Goal: Task Accomplishment & Management: Complete application form

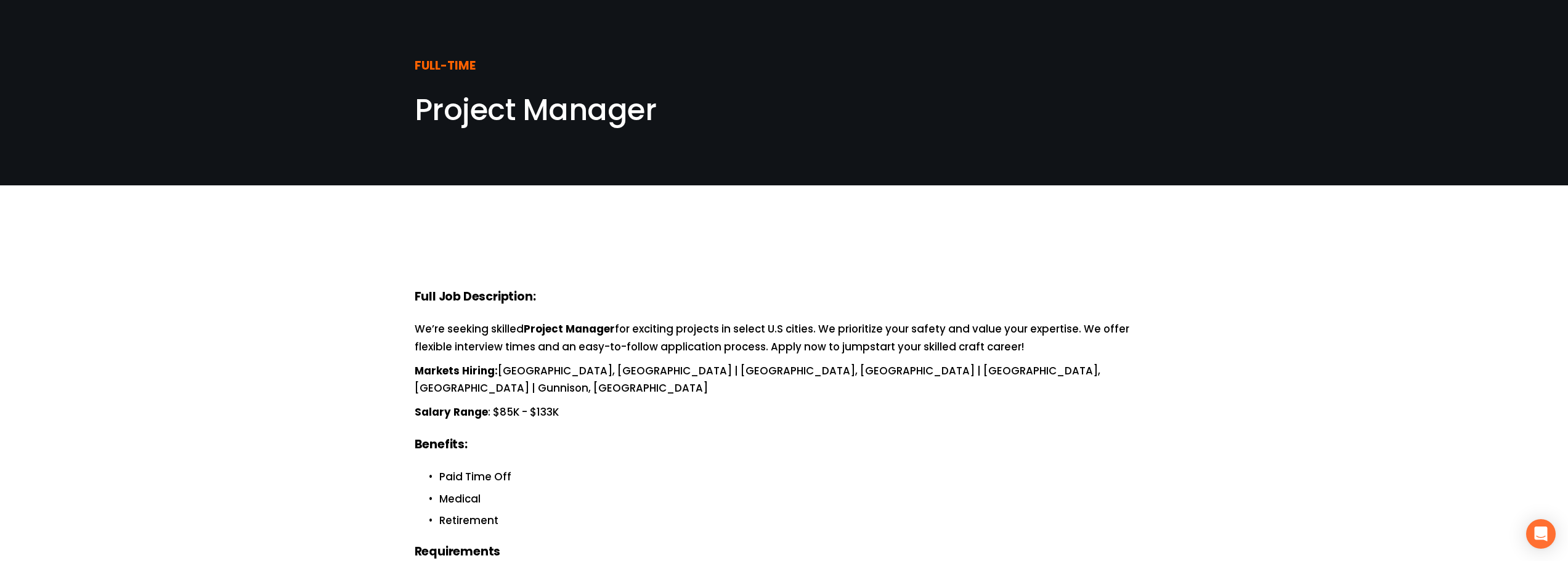
click at [450, 107] on span "Project Manager" at bounding box center [536, 110] width 242 height 41
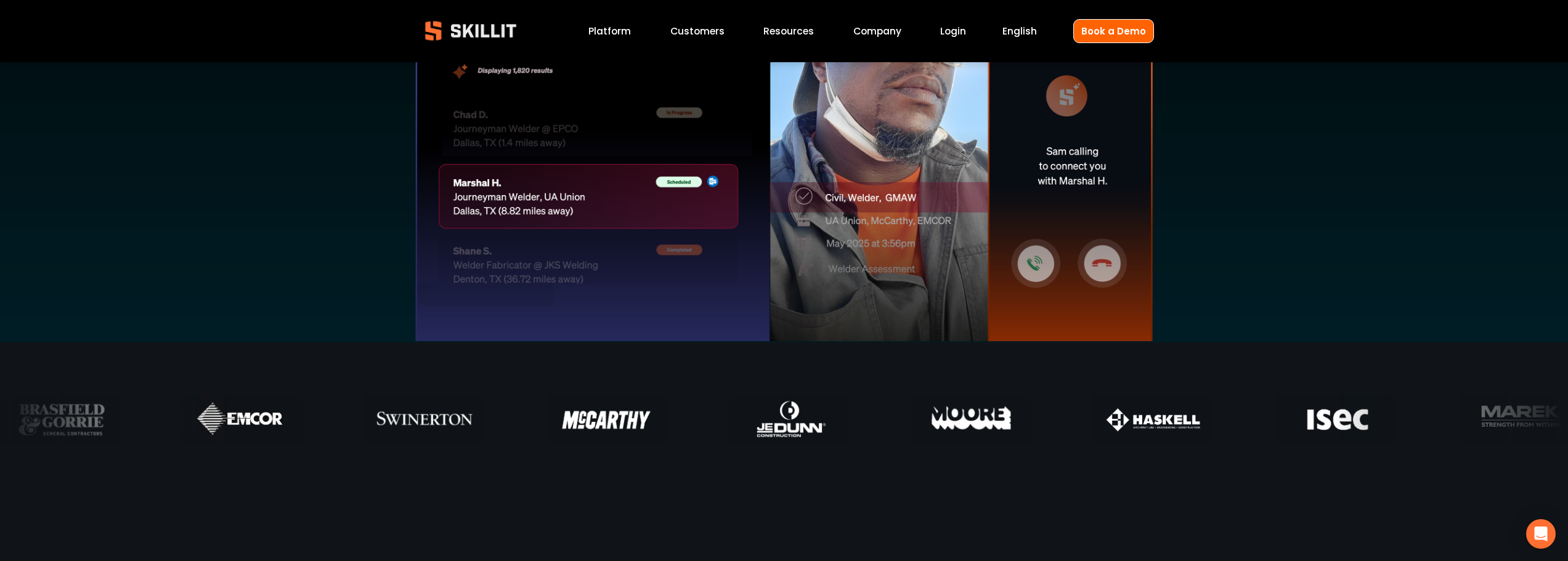
scroll to position [493, 0]
click at [881, 32] on link "Company" at bounding box center [878, 31] width 48 height 17
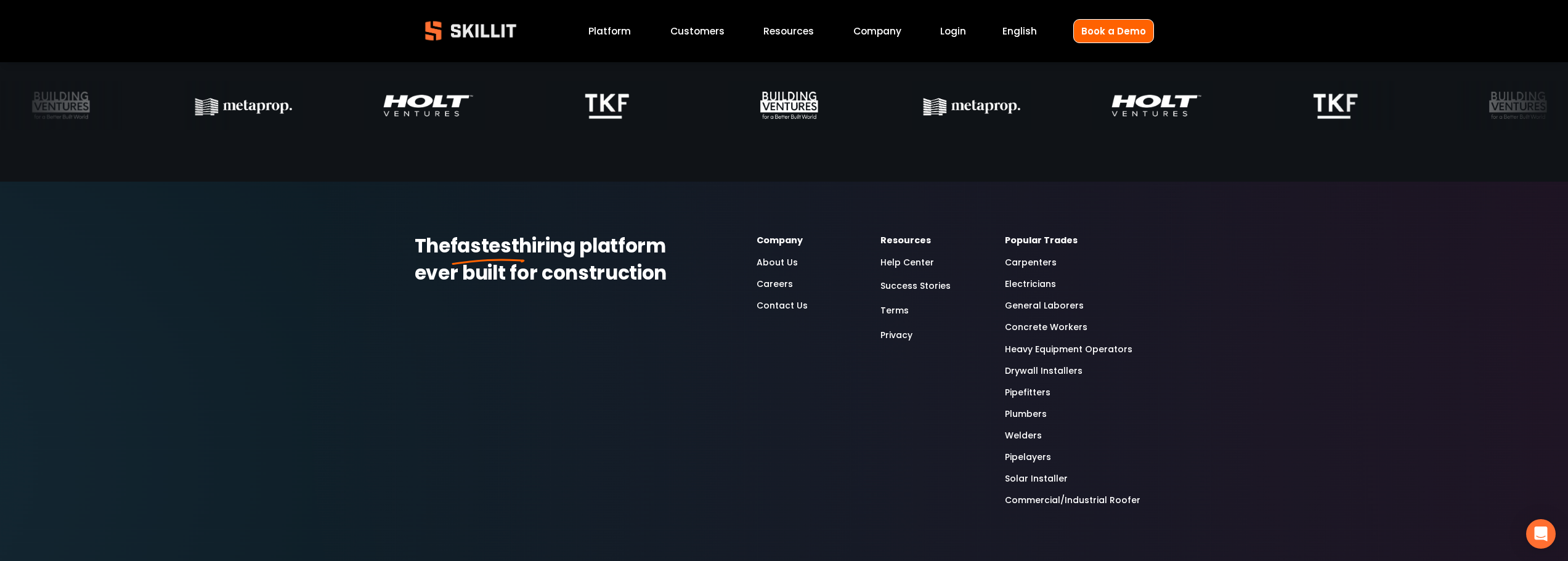
scroll to position [4127, 0]
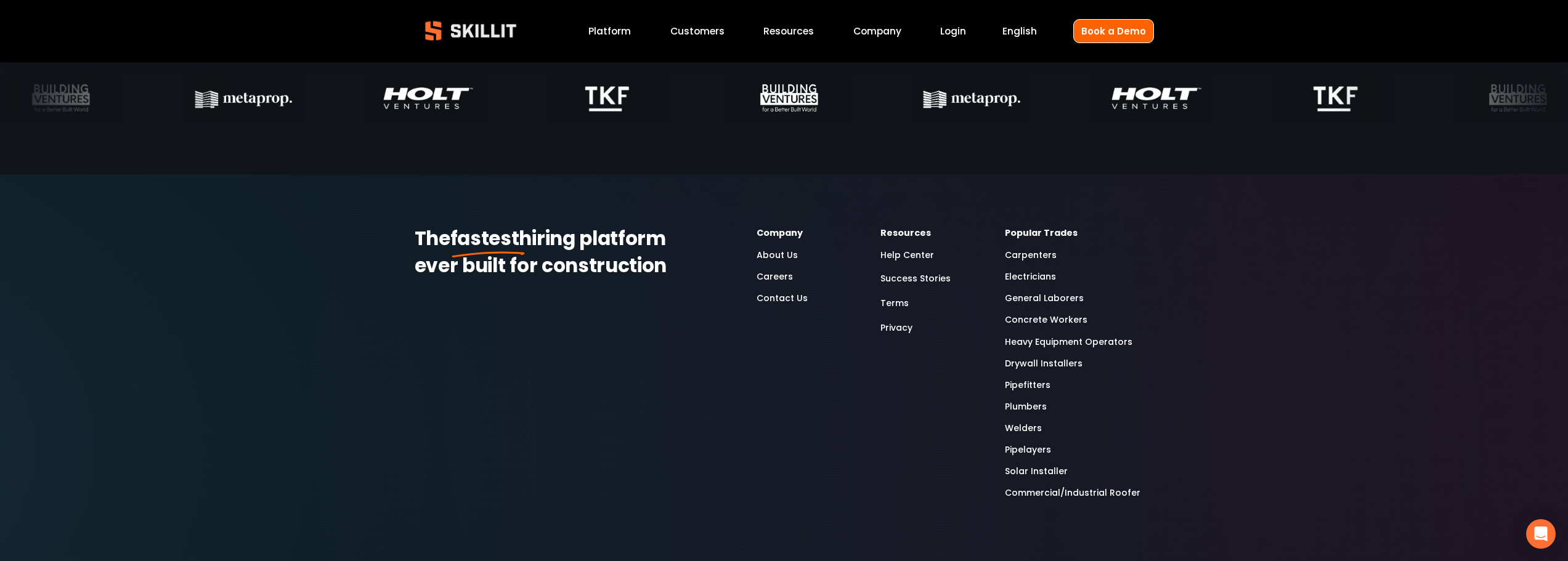
click at [781, 284] on link "Careers" at bounding box center [775, 276] width 36 height 14
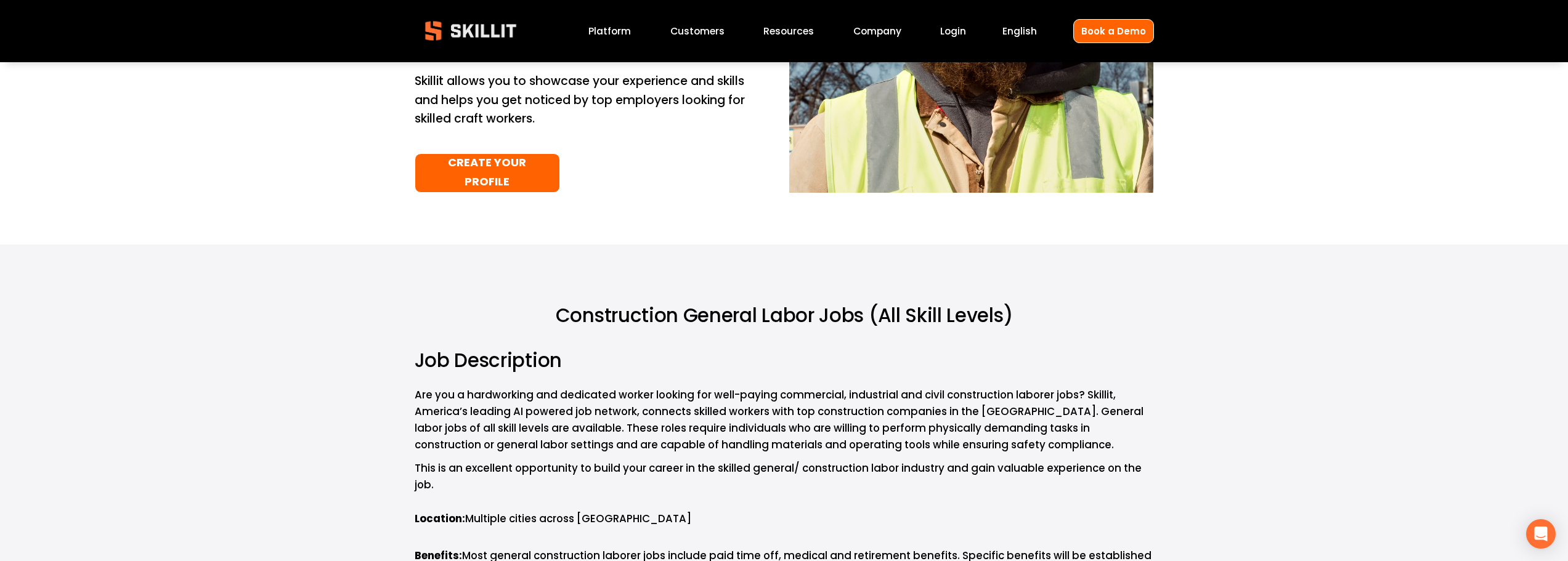
scroll to position [246, 0]
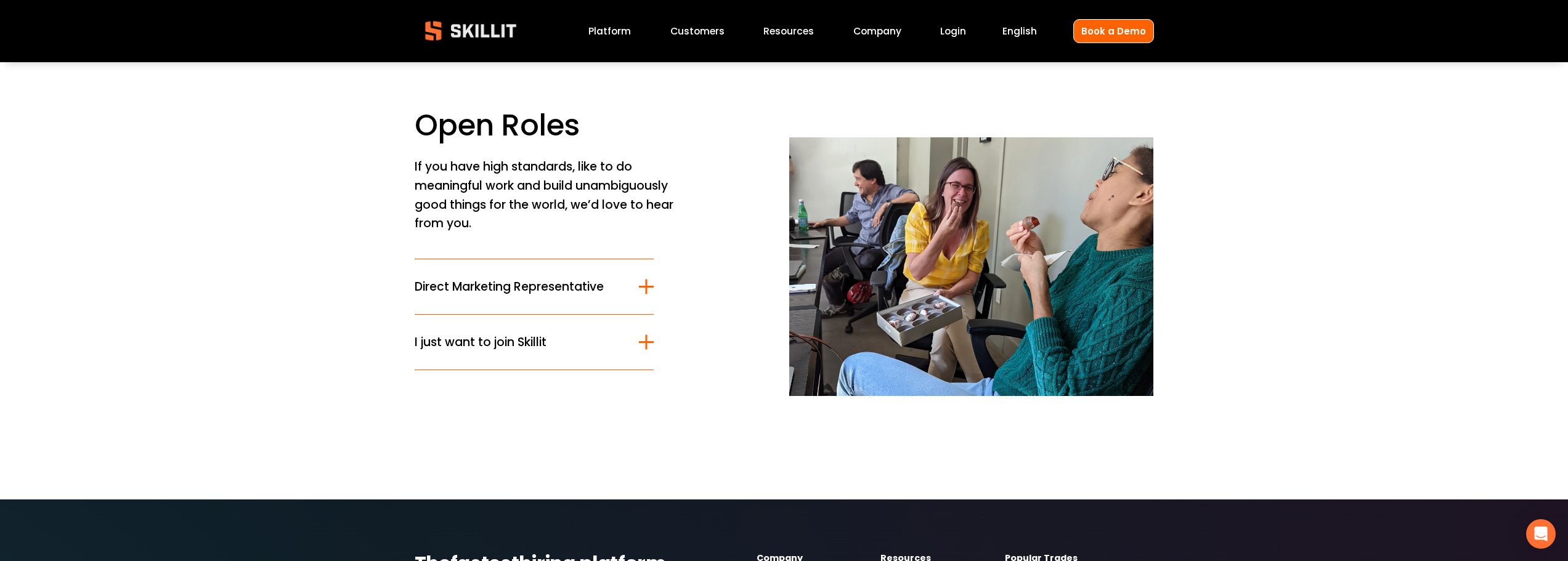
scroll to position [62, 0]
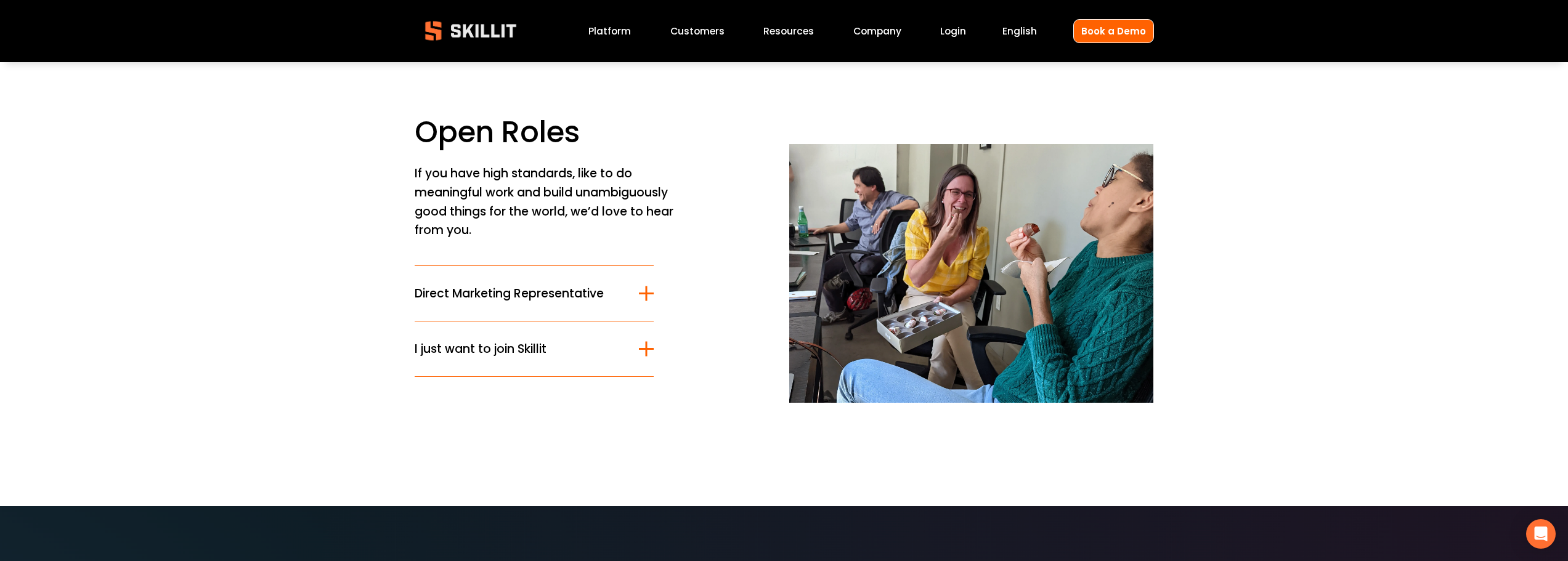
click at [584, 338] on button "I just want to join Skillit" at bounding box center [534, 348] width 240 height 55
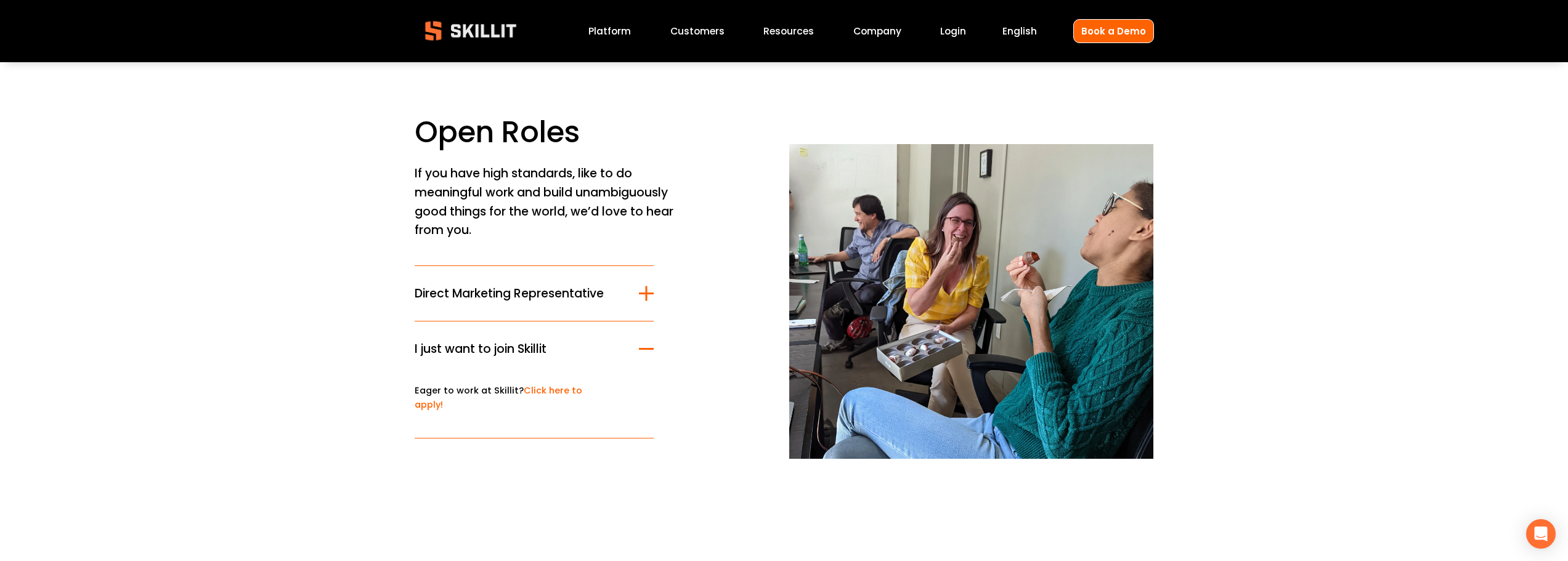
click at [553, 391] on link "Click here to apply!" at bounding box center [498, 397] width 168 height 26
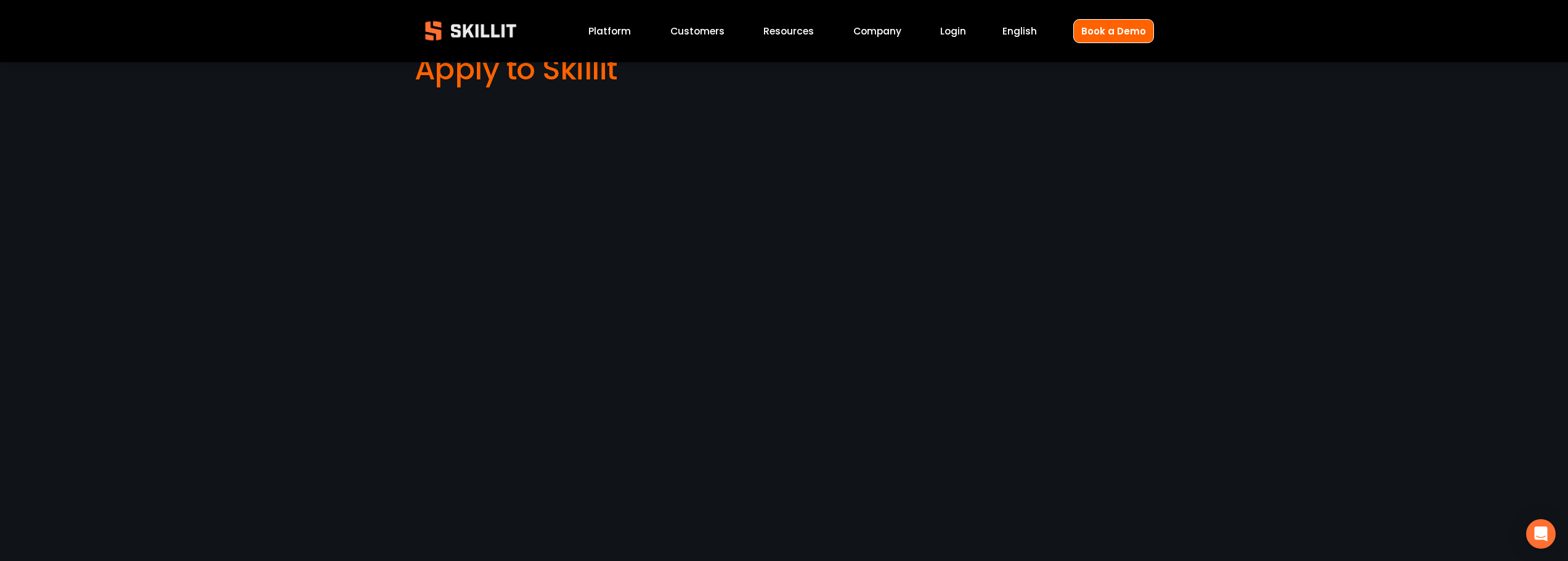
scroll to position [1068, 0]
